Goal: Information Seeking & Learning: Find specific fact

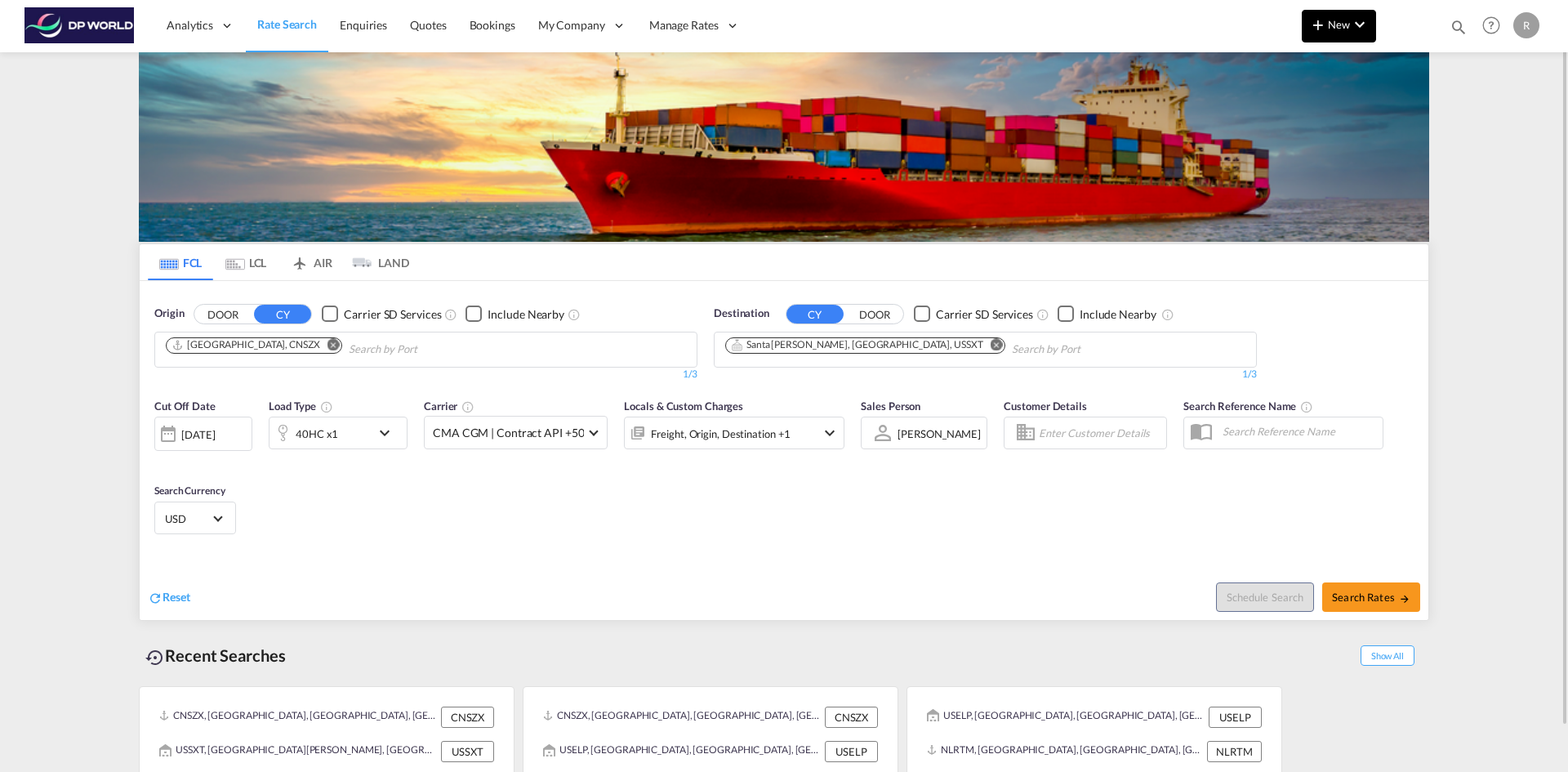
click at [1337, 25] on span "New" at bounding box center [1339, 24] width 61 height 13
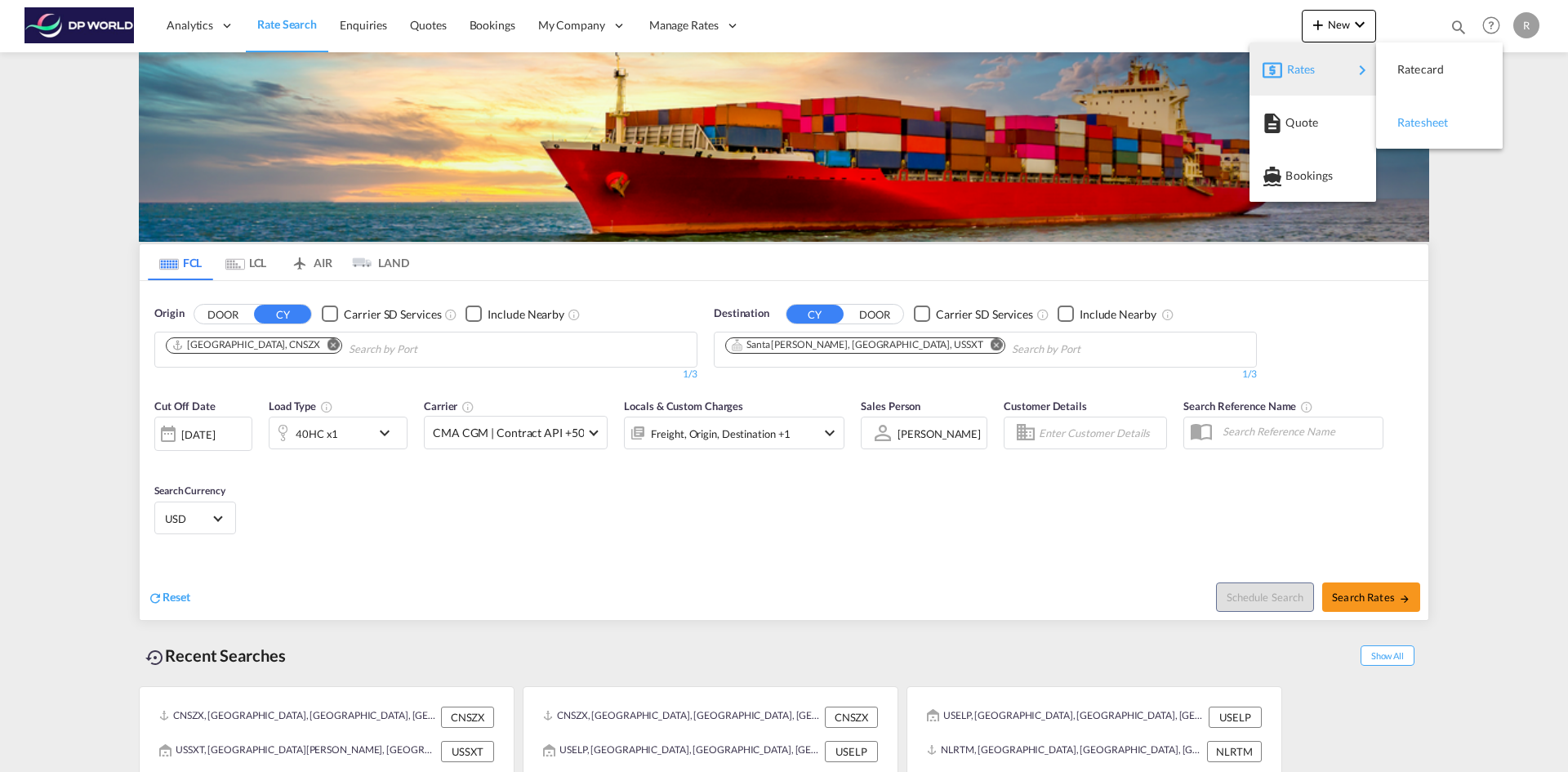
click at [1417, 133] on div "Ratesheet" at bounding box center [1427, 122] width 60 height 41
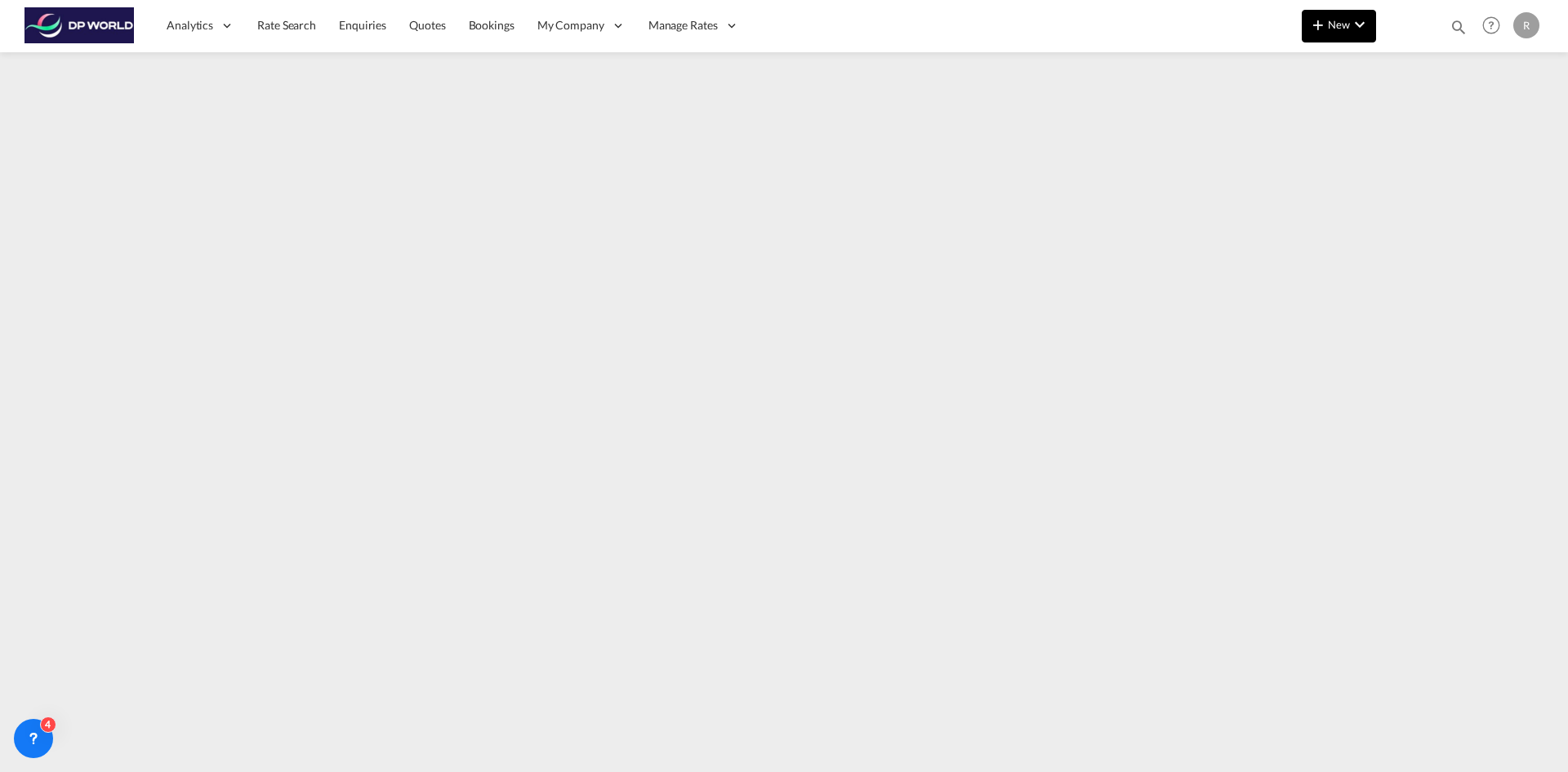
click at [1315, 38] on button "New" at bounding box center [1339, 26] width 74 height 33
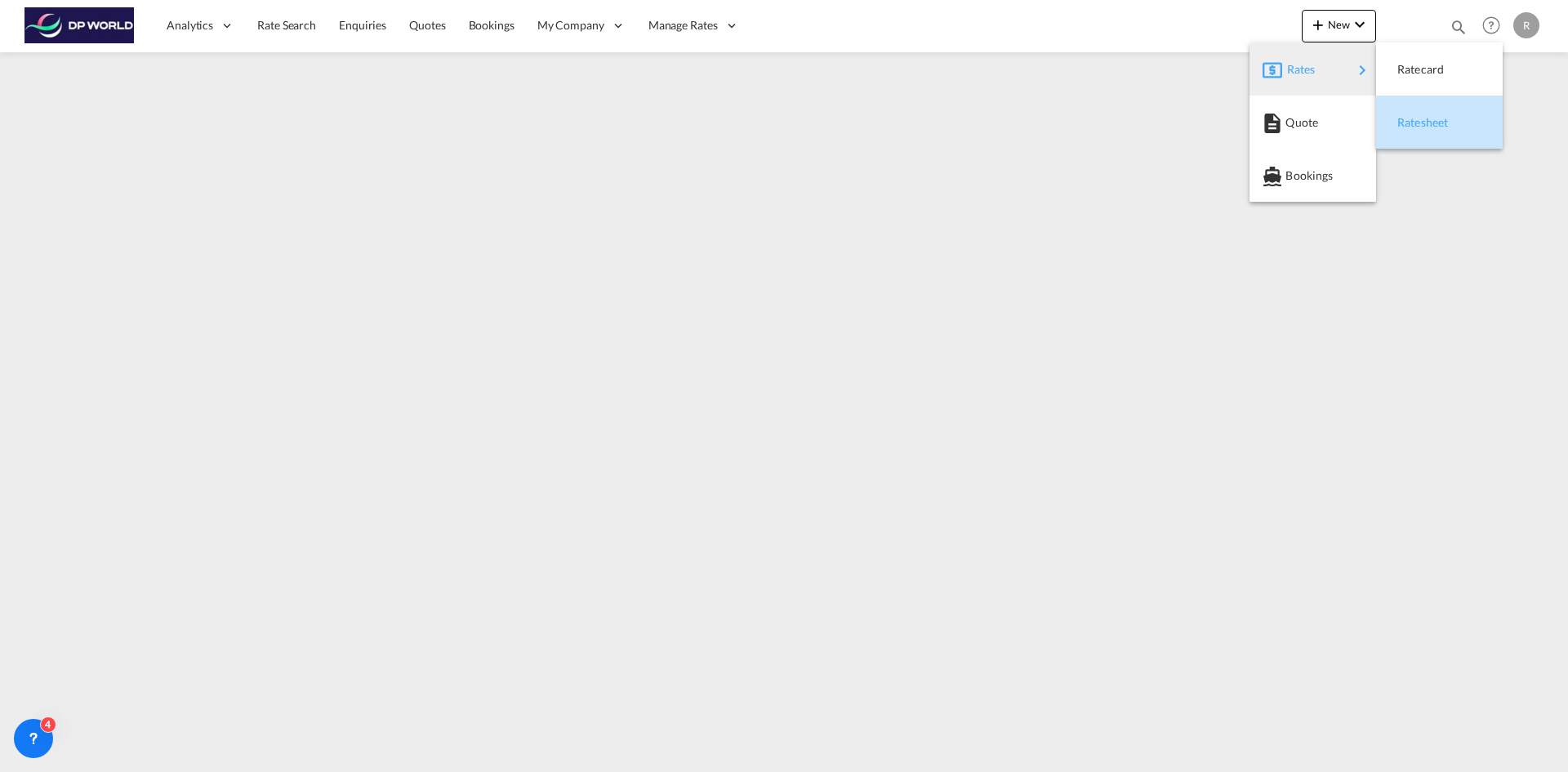
click at [1415, 127] on span "Ratesheet" at bounding box center [1406, 122] width 18 height 33
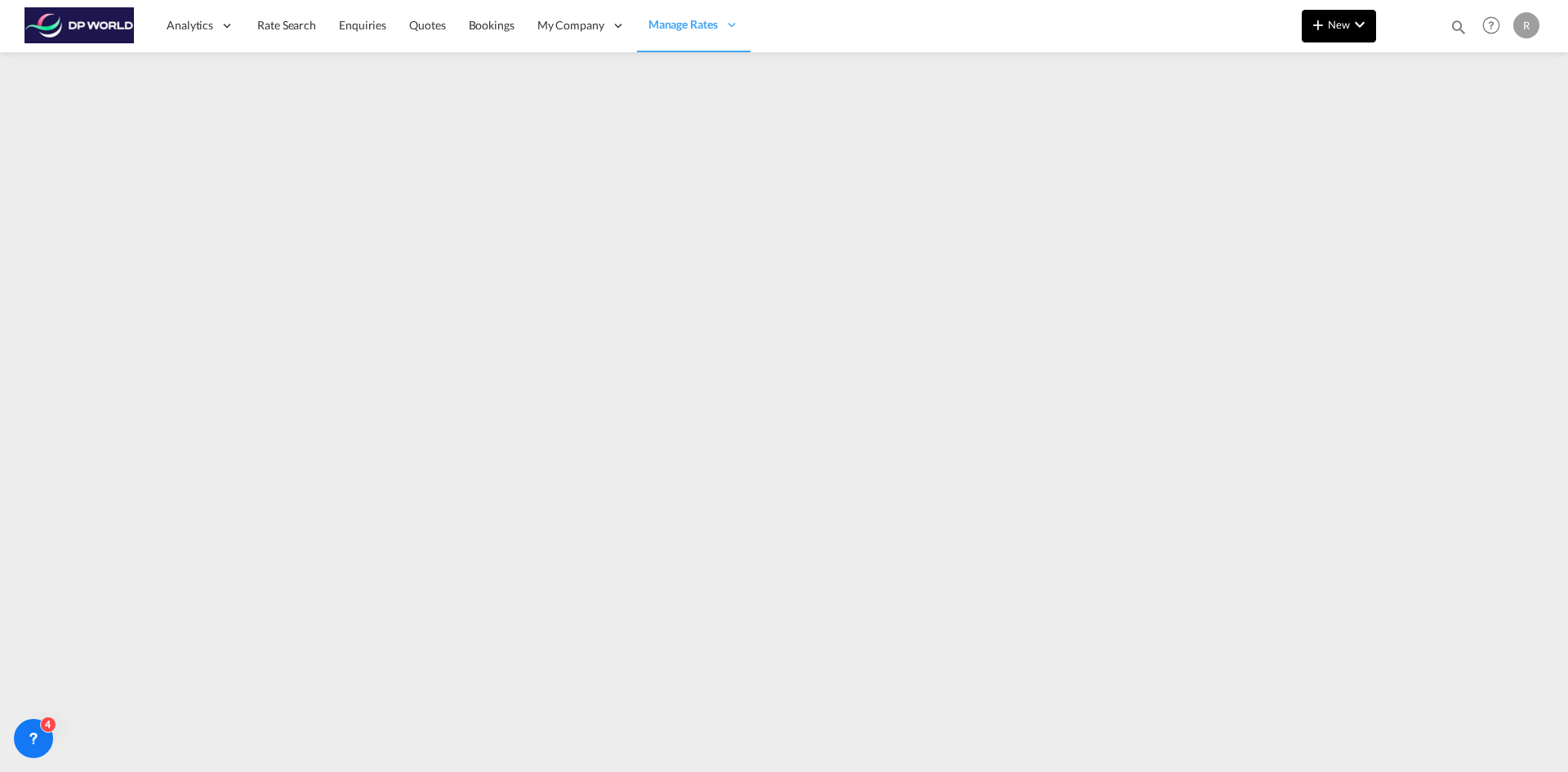
click at [1327, 24] on md-icon "icon-plus 400-fg" at bounding box center [1318, 24] width 20 height 20
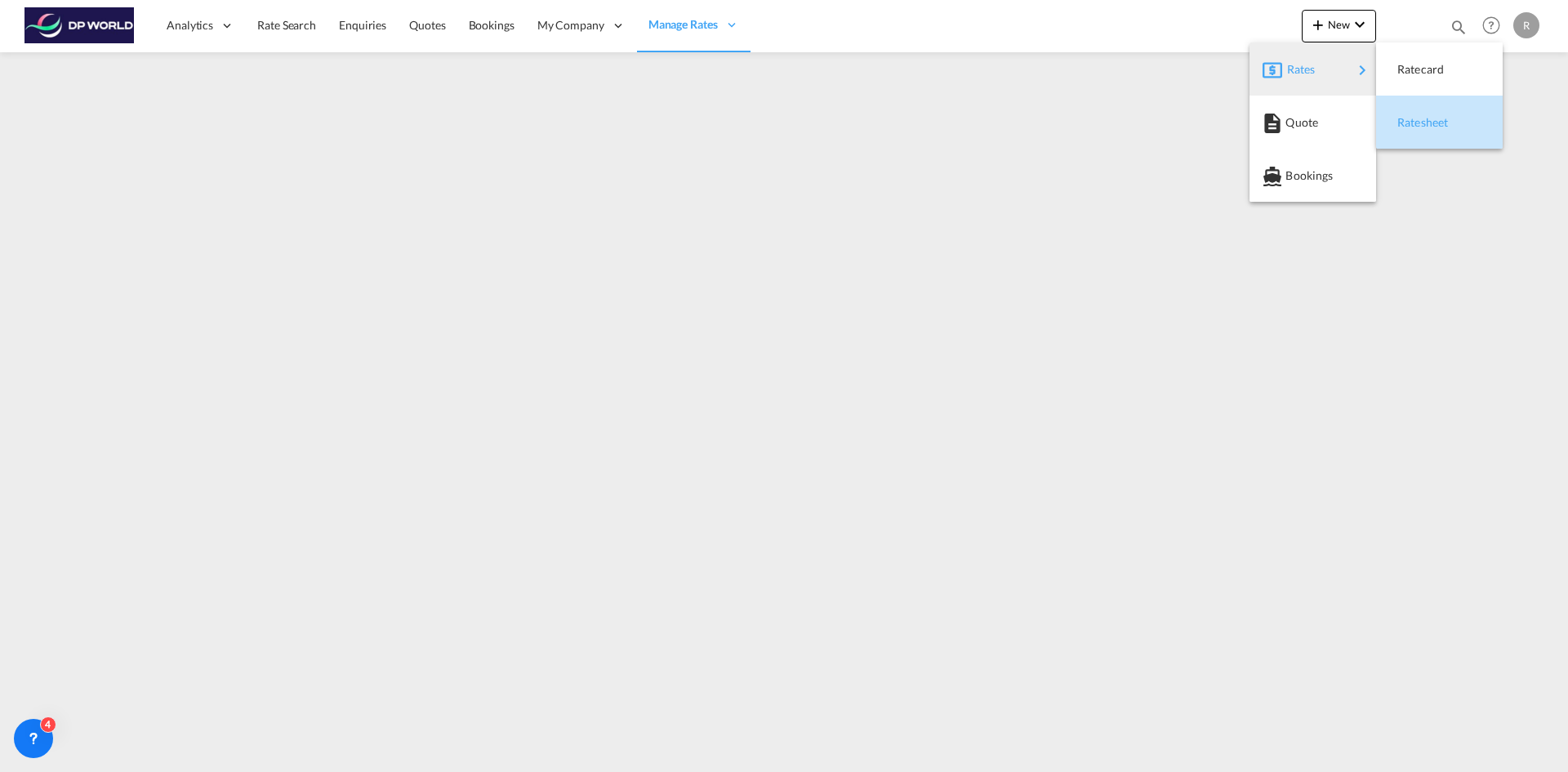
click at [1429, 133] on div "Ratesheet" at bounding box center [1427, 122] width 60 height 41
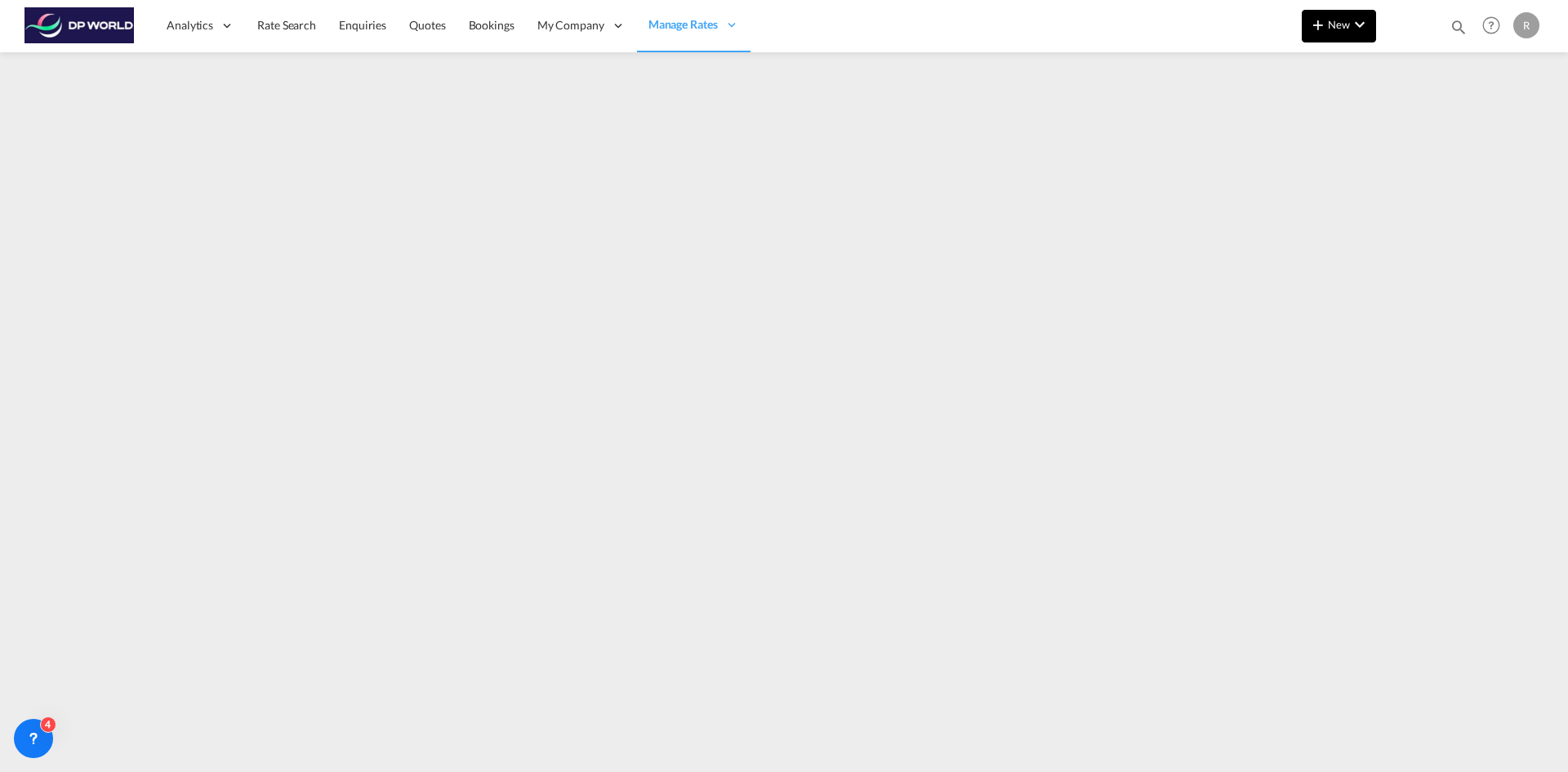
click at [1336, 29] on span "New" at bounding box center [1339, 24] width 61 height 13
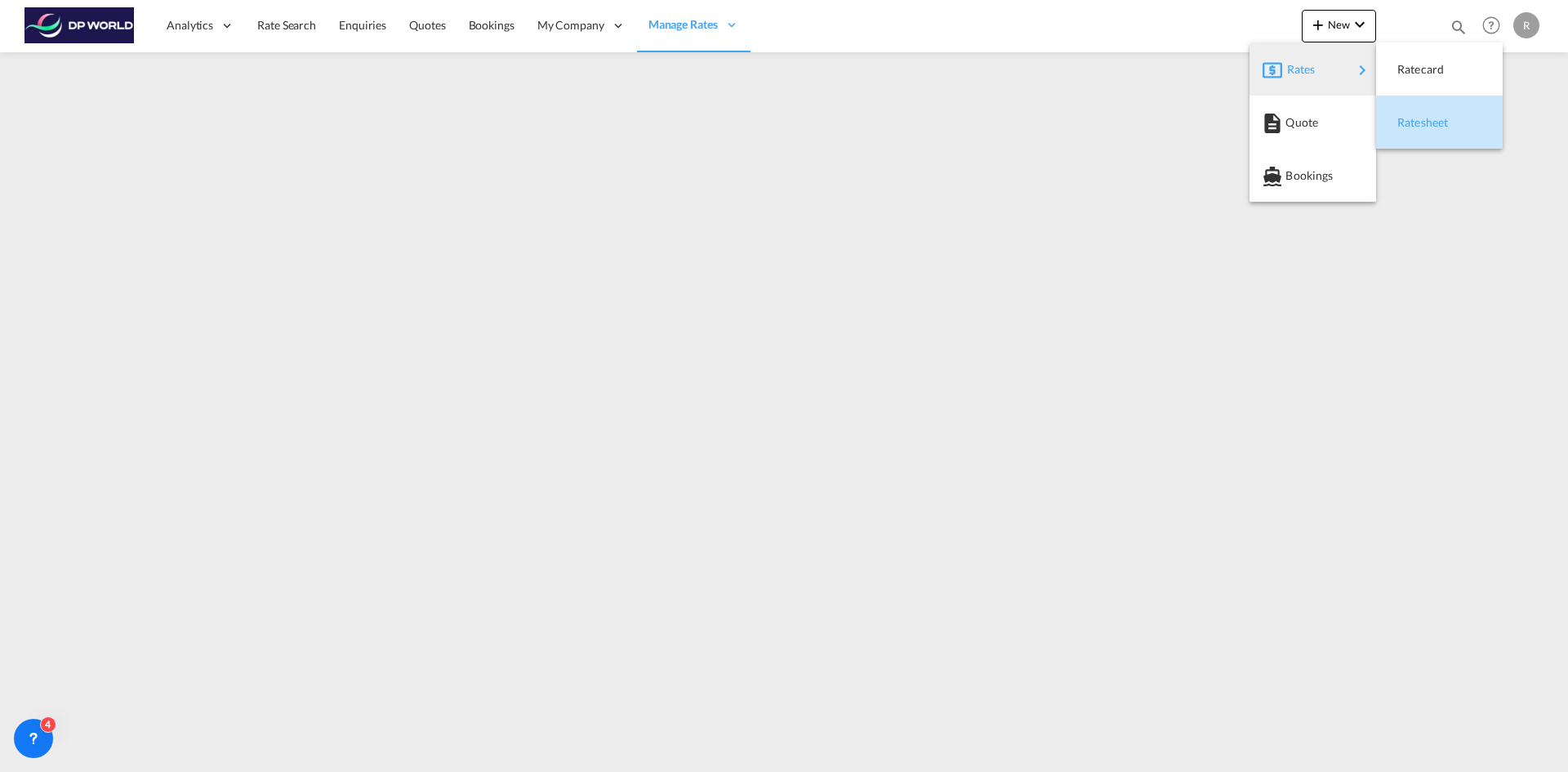
click at [1413, 115] on span "Ratesheet" at bounding box center [1406, 122] width 18 height 33
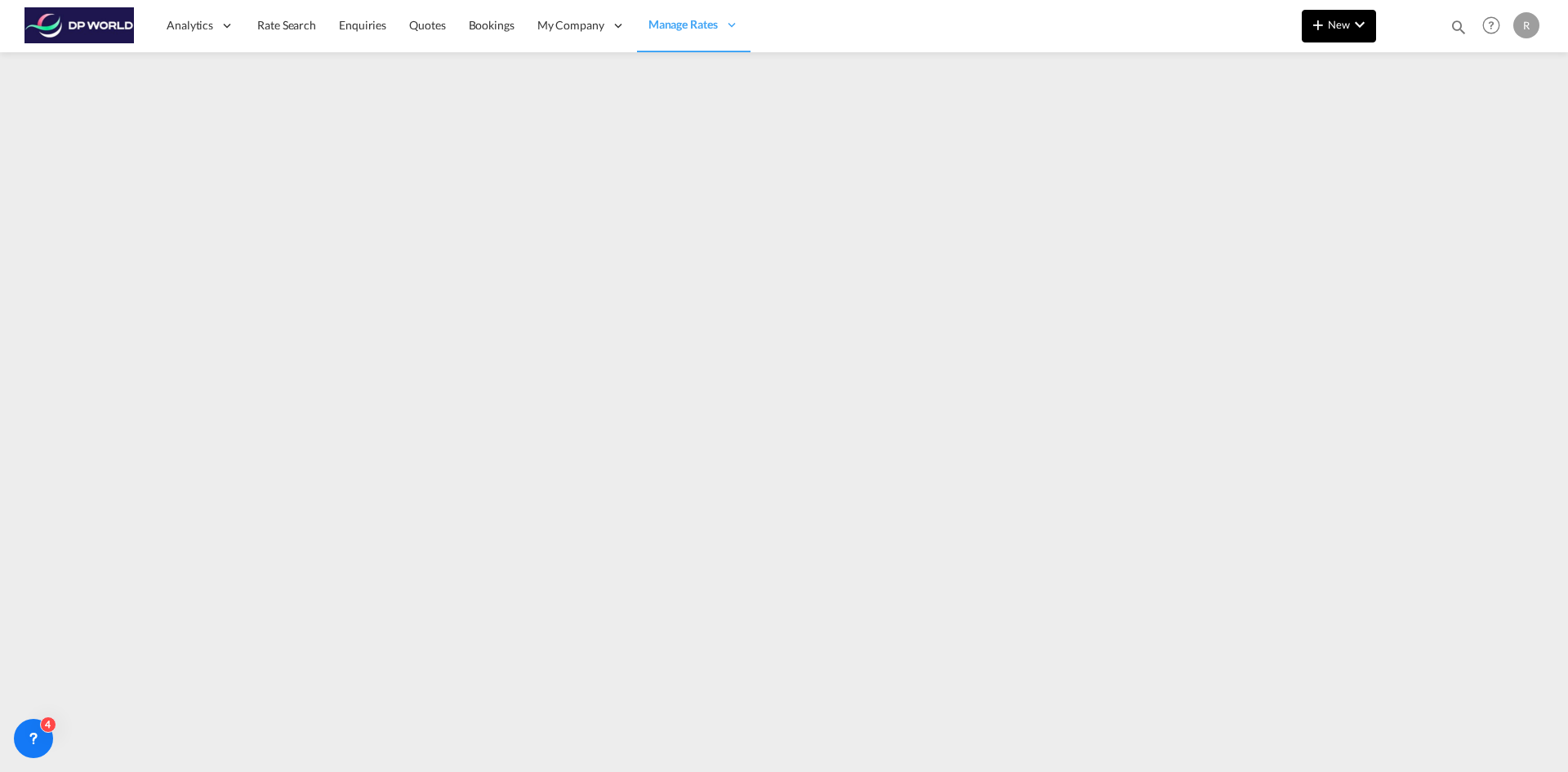
click at [1329, 19] on span "New" at bounding box center [1339, 24] width 61 height 13
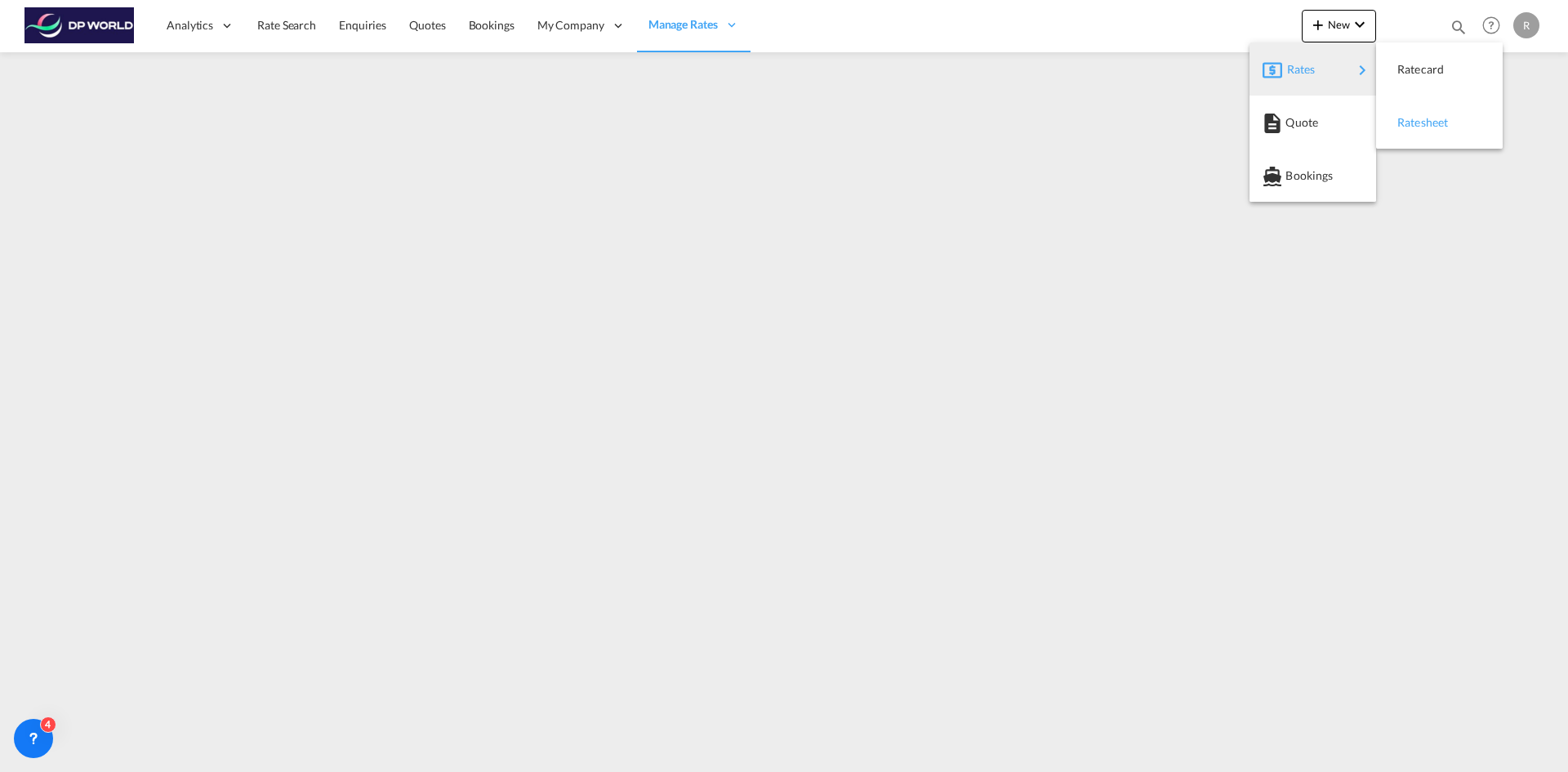
click at [1415, 120] on span "Ratesheet" at bounding box center [1406, 122] width 18 height 33
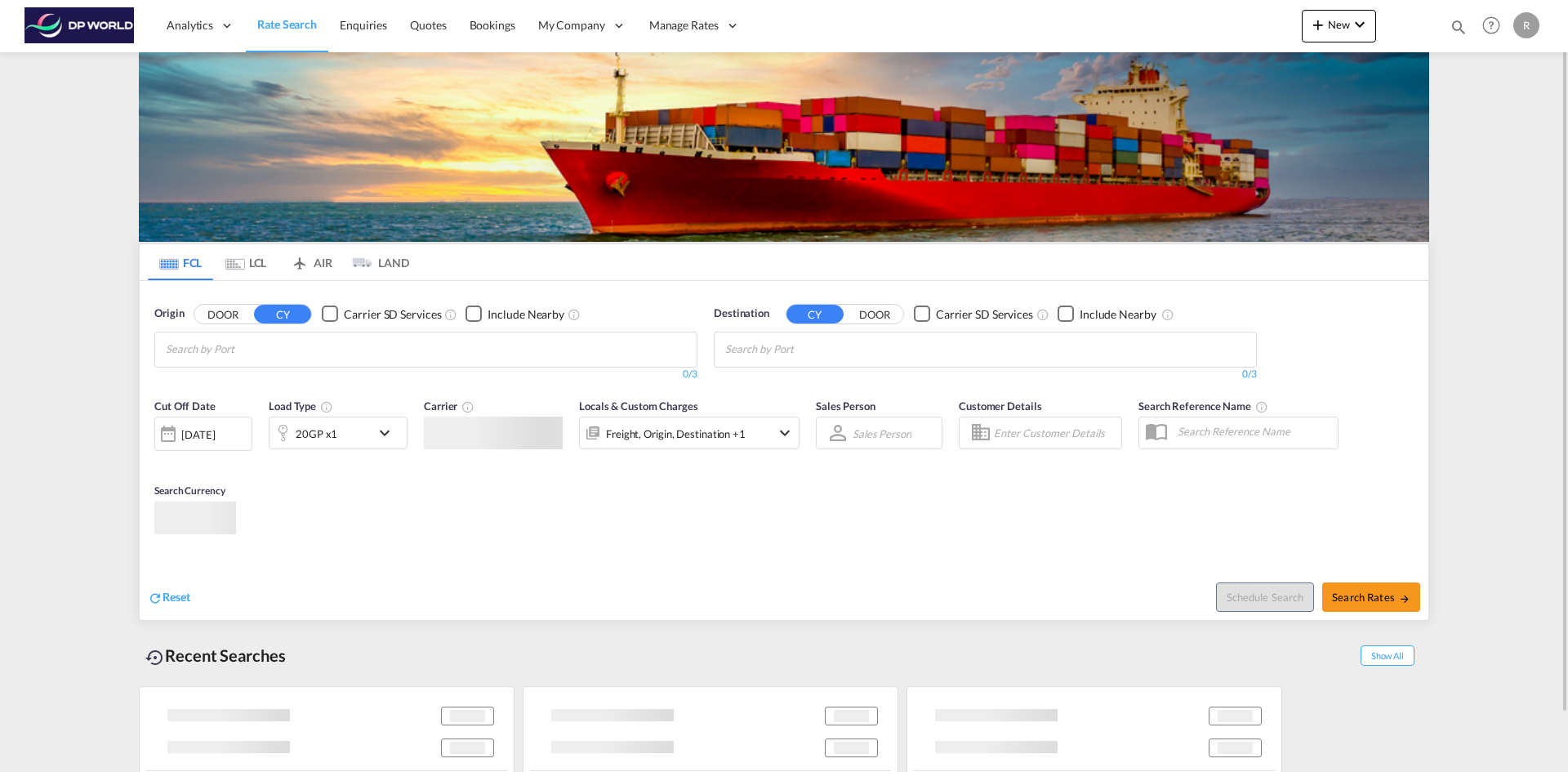
click at [333, 351] on md-chips at bounding box center [426, 349] width 542 height 35
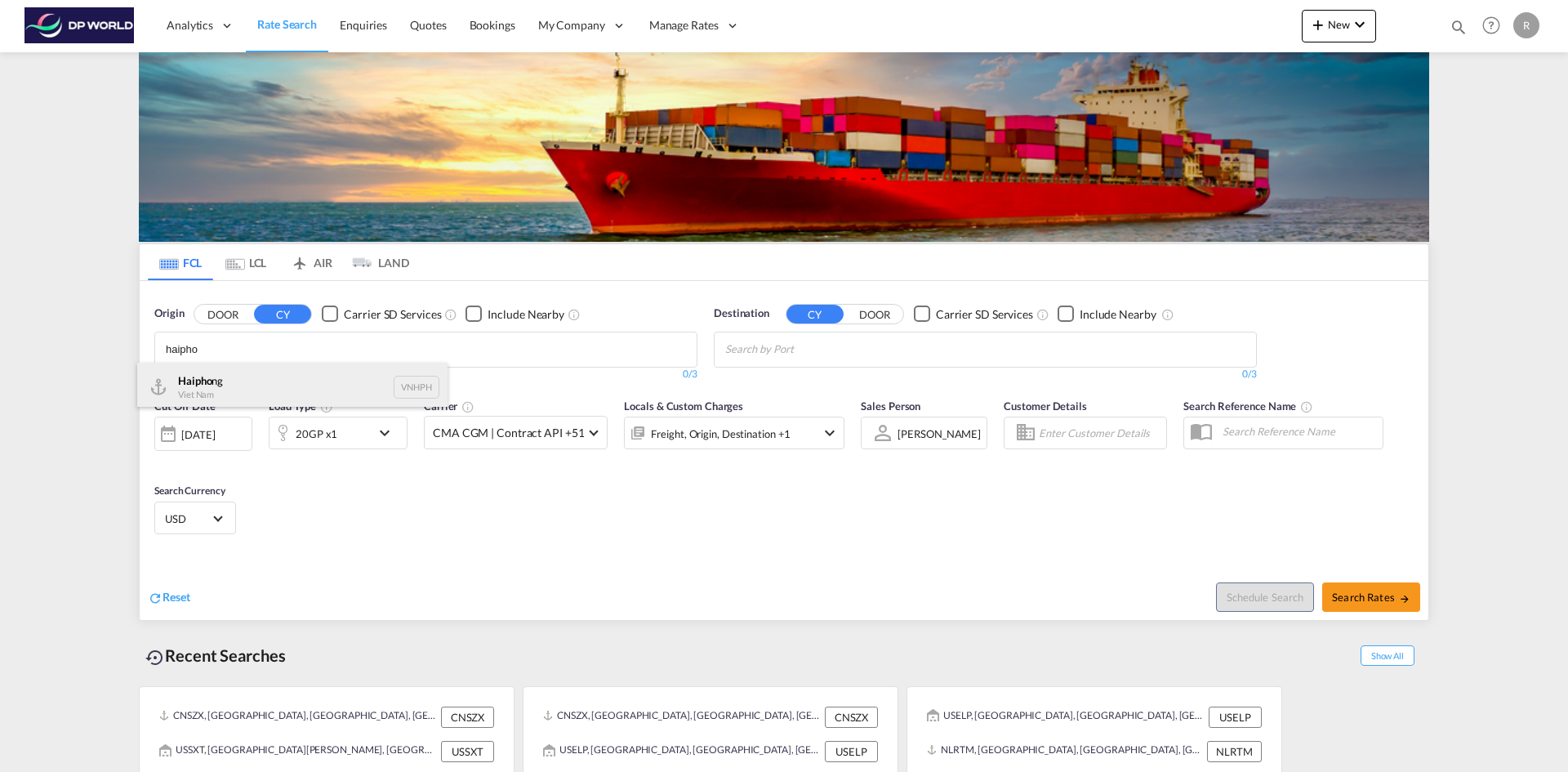
type input "haipho"
click at [266, 391] on div "Haipho ng Viet Nam VNHPH" at bounding box center [292, 386] width 310 height 49
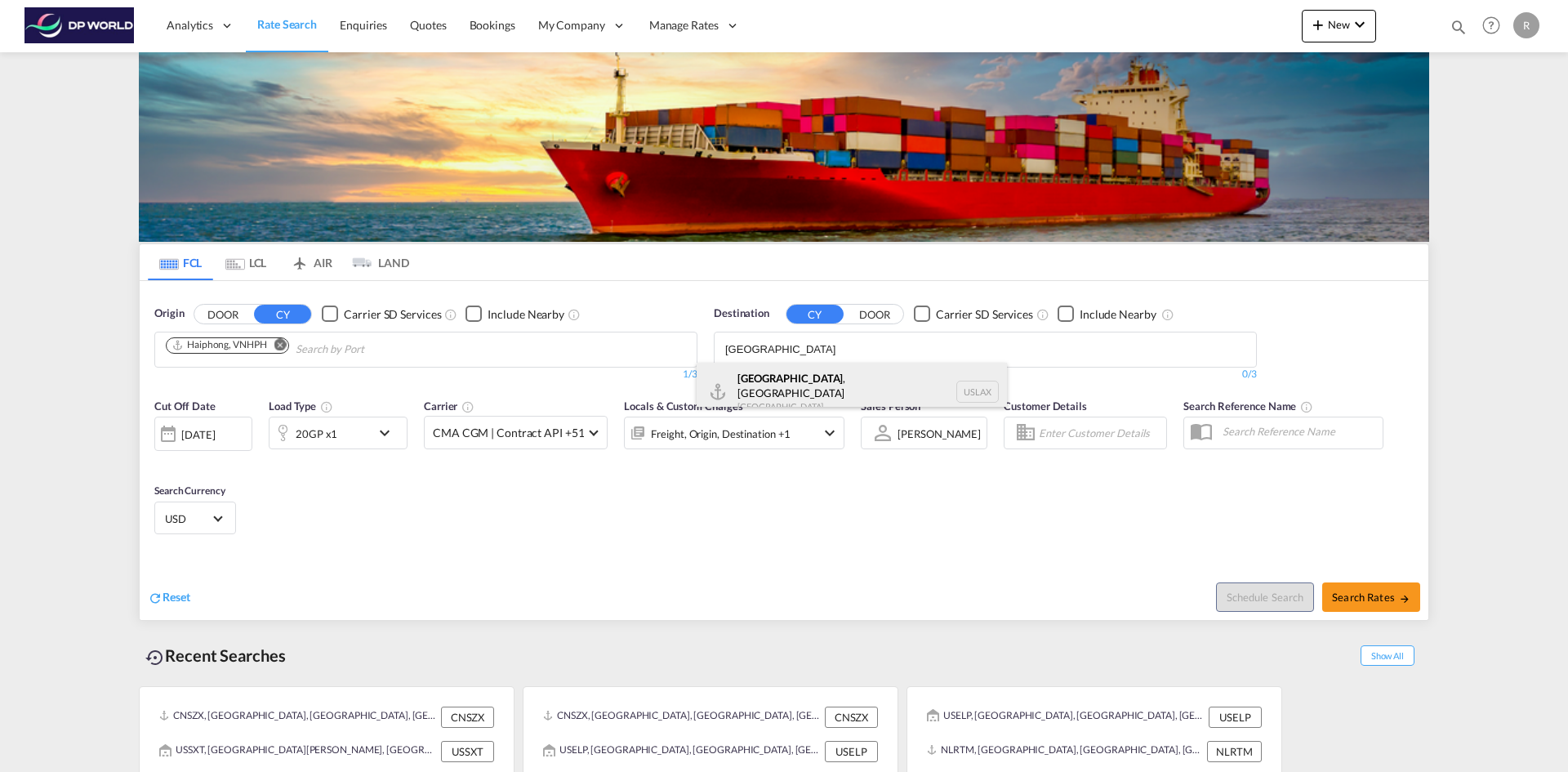
type input "los angeles"
click at [782, 401] on div "Los Angeles , CA United States USLAX" at bounding box center [852, 392] width 310 height 59
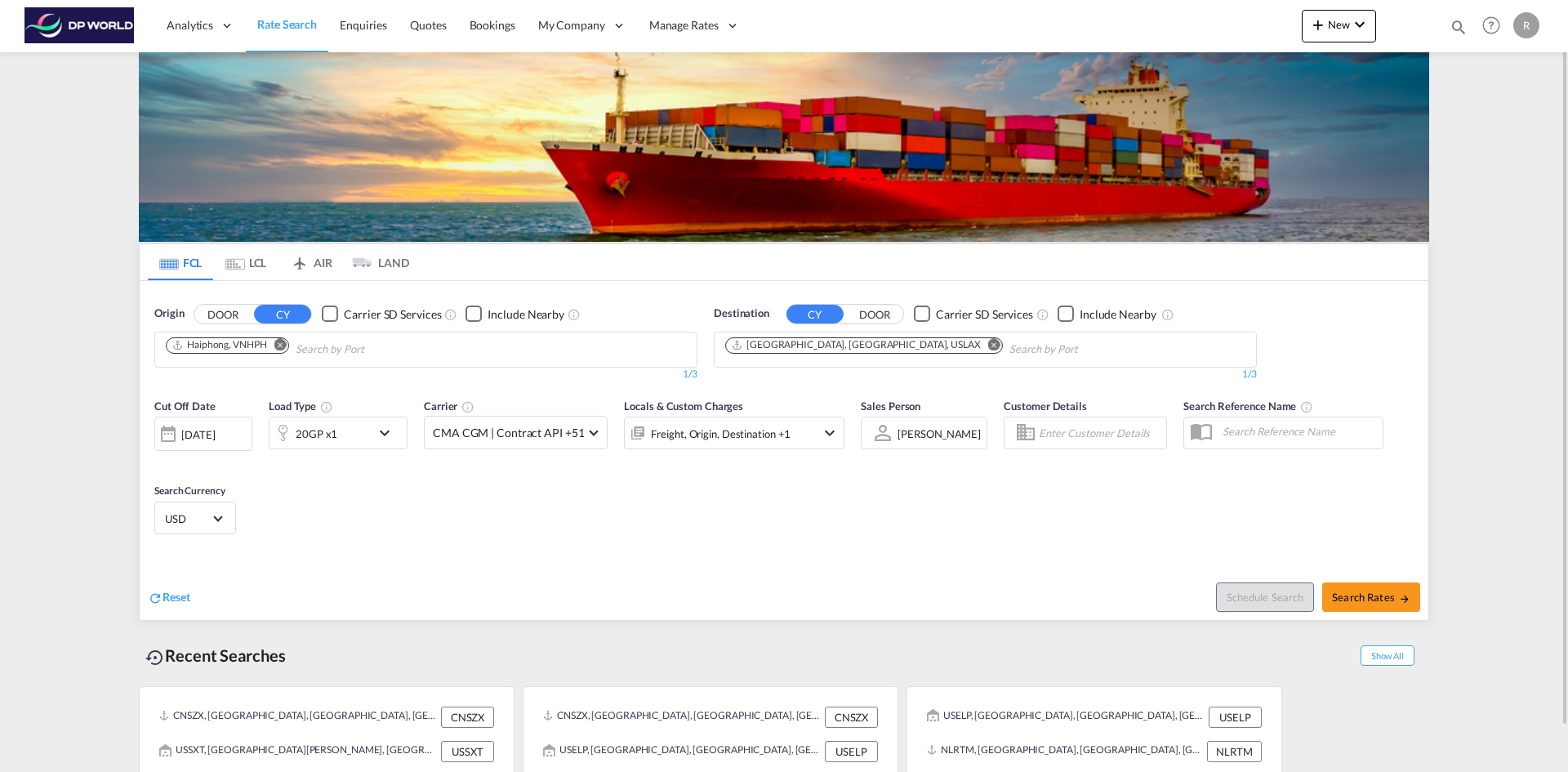
click at [242, 432] on div "[DATE]" at bounding box center [204, 434] width 98 height 35
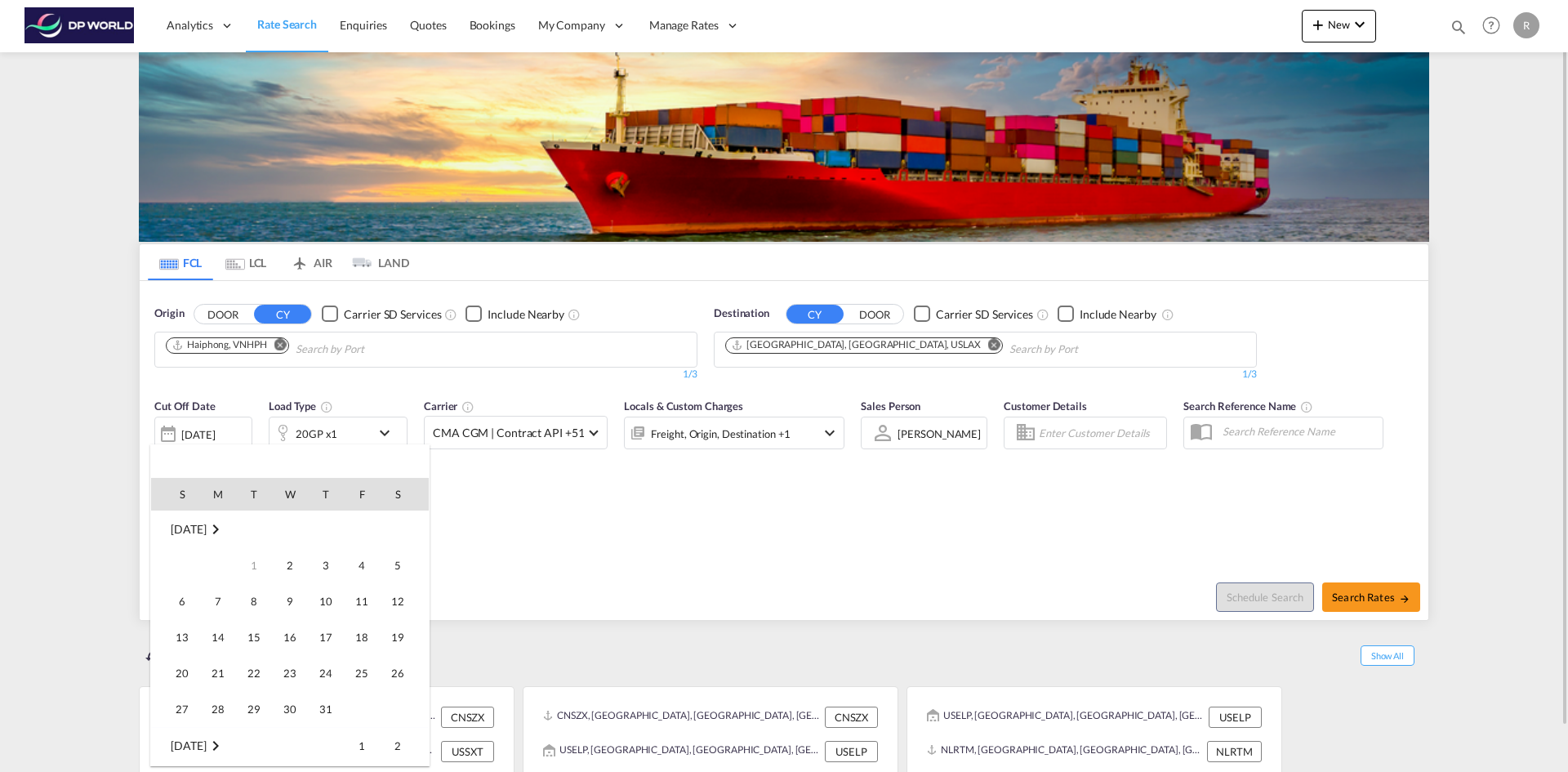
scroll to position [433, 0]
click at [336, 747] on span "2" at bounding box center [326, 745] width 33 height 33
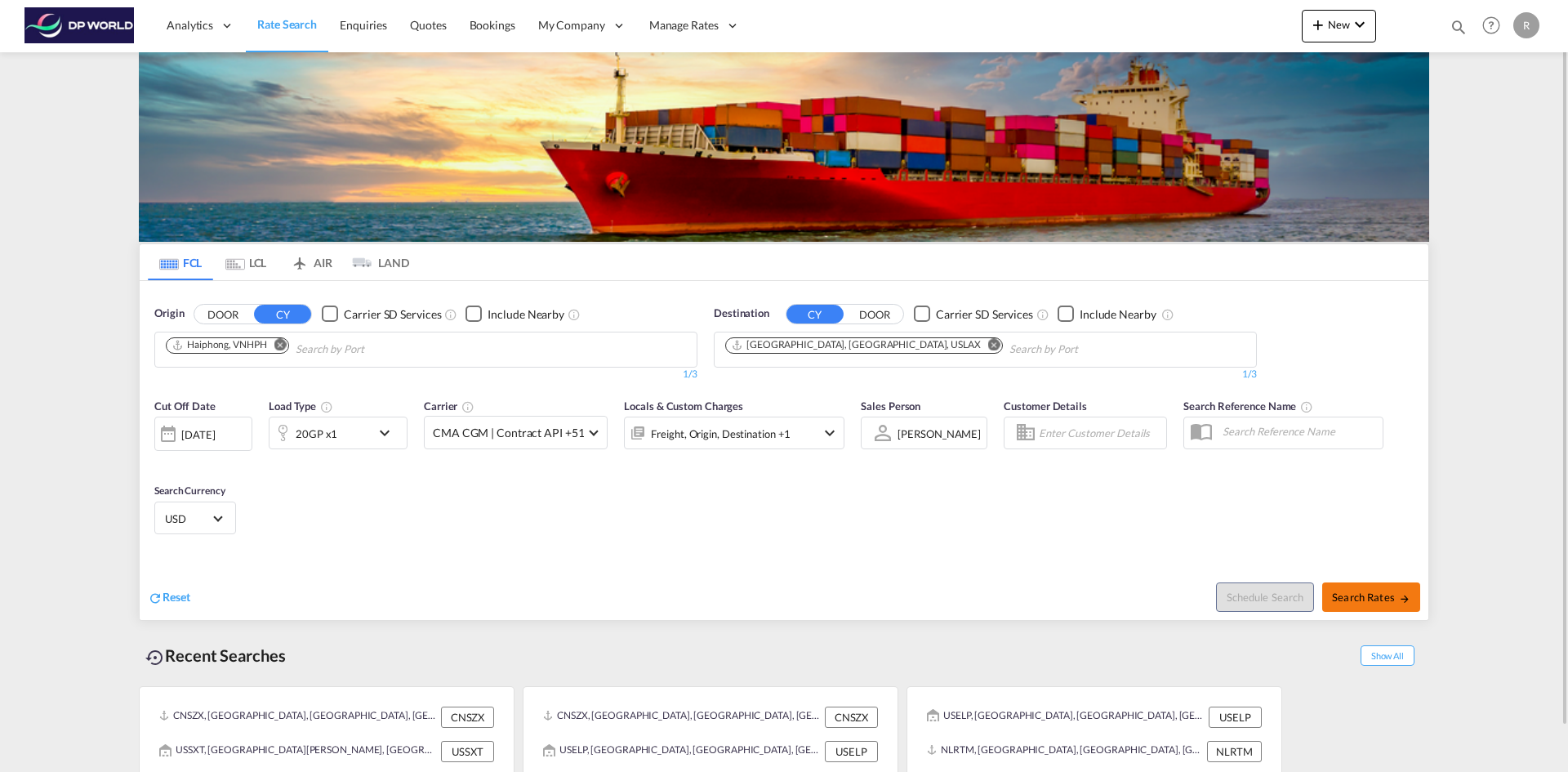
click at [1334, 593] on span "Search Rates" at bounding box center [1370, 596] width 78 height 13
type input "VNHPH to USLAX / 2 Oct 2025"
